Goal: Download file/media

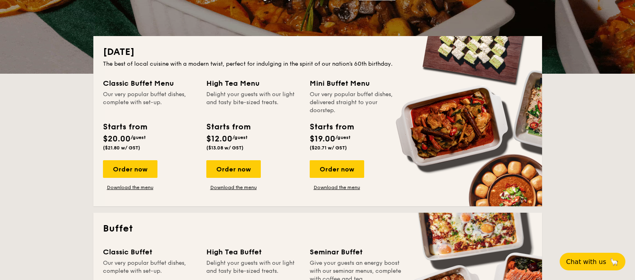
scroll to position [151, 0]
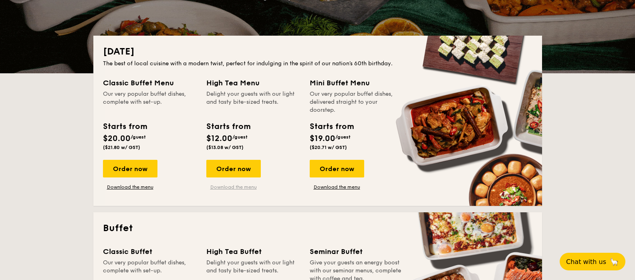
click at [243, 186] on link "Download the menu" at bounding box center [233, 187] width 54 height 6
click at [340, 186] on link "Download the menu" at bounding box center [337, 187] width 54 height 6
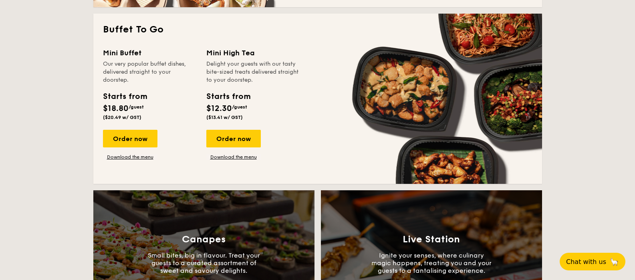
scroll to position [702, 0]
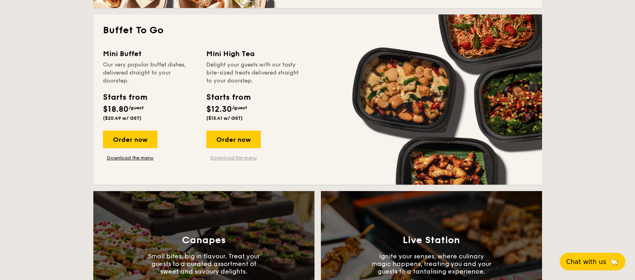
click at [234, 156] on link "Download the menu" at bounding box center [233, 158] width 54 height 6
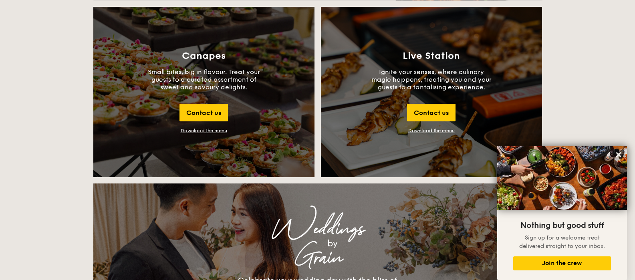
scroll to position [720, 0]
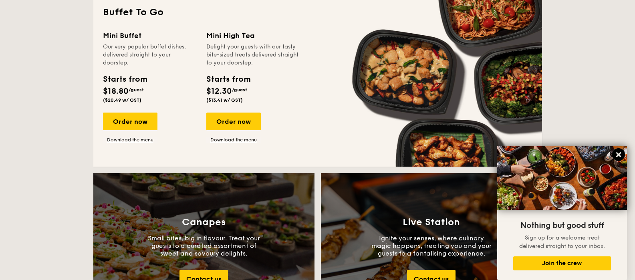
click at [619, 153] on icon at bounding box center [618, 154] width 5 height 5
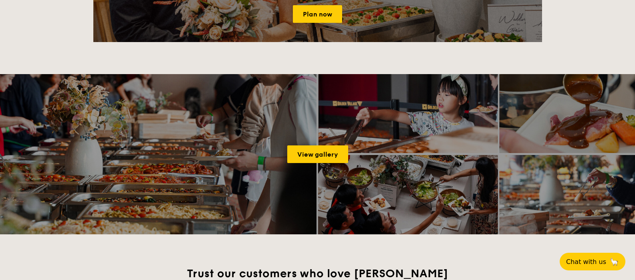
scroll to position [1248, 0]
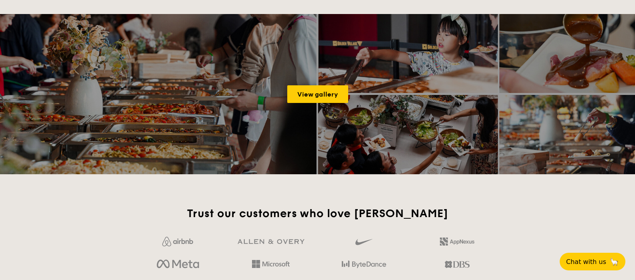
click at [322, 213] on h2 "Trust our customers who love [PERSON_NAME]" at bounding box center [318, 213] width 366 height 14
click at [321, 214] on h2 "Trust our customers who love [PERSON_NAME]" at bounding box center [318, 213] width 366 height 14
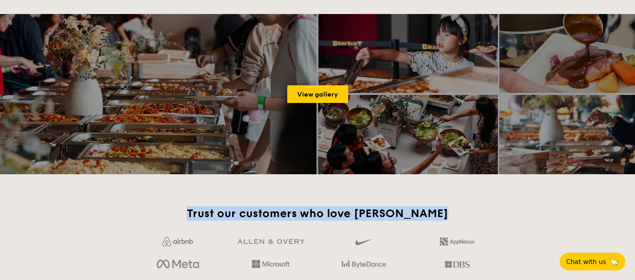
click at [321, 214] on h2 "Trust our customers who love [PERSON_NAME]" at bounding box center [318, 213] width 366 height 14
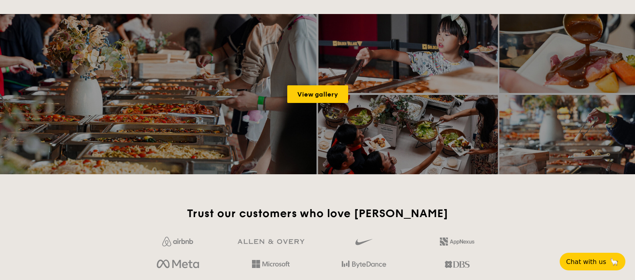
click at [321, 214] on h2 "Trust our customers who love [PERSON_NAME]" at bounding box center [318, 213] width 366 height 14
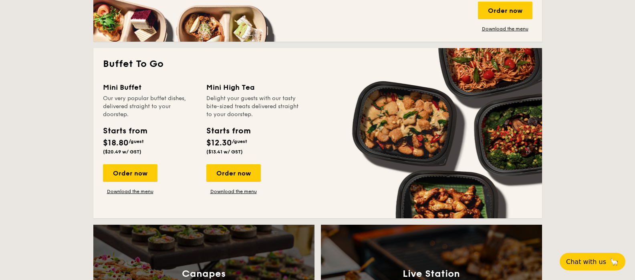
scroll to position [0, 0]
